Goal: Find specific page/section: Find specific page/section

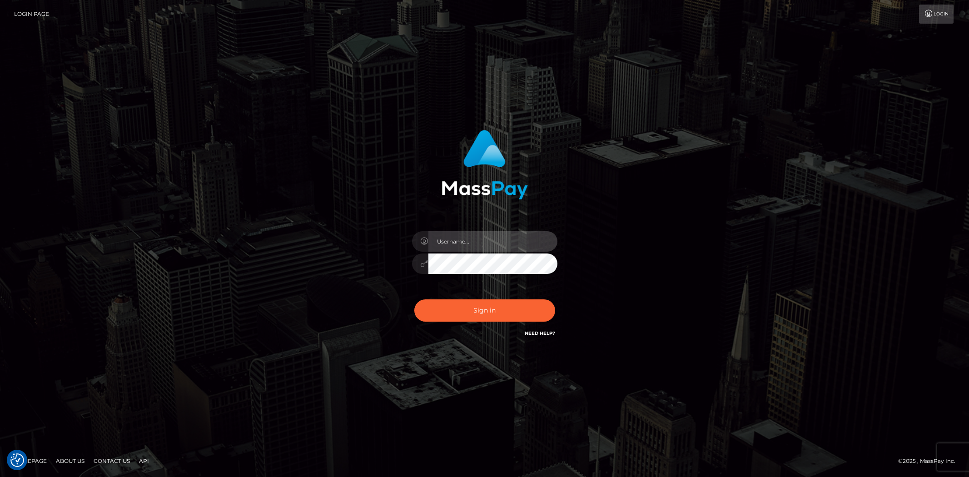
drag, startPoint x: 0, startPoint y: 0, endPoint x: 469, endPoint y: 250, distance: 531.3
click at [468, 247] on input "text" at bounding box center [492, 241] width 129 height 20
type input "Bern.Spree"
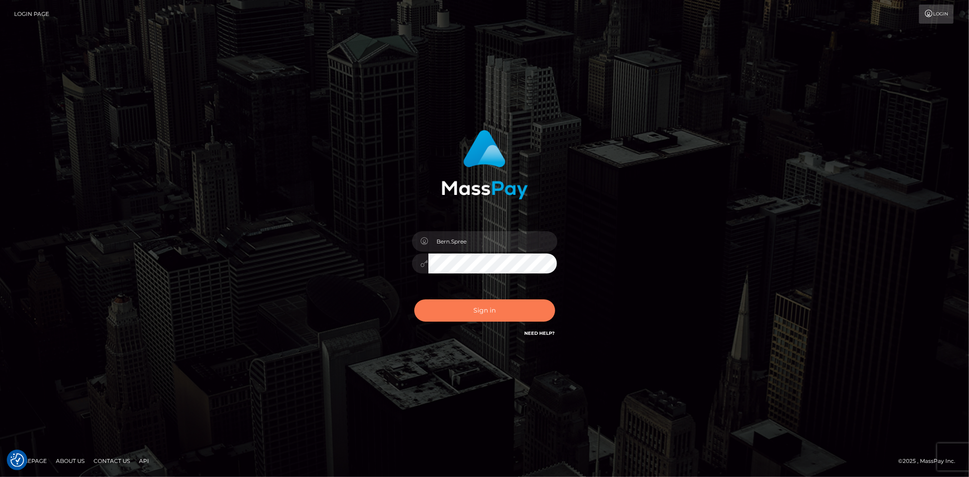
click at [446, 304] on button "Sign in" at bounding box center [484, 310] width 141 height 22
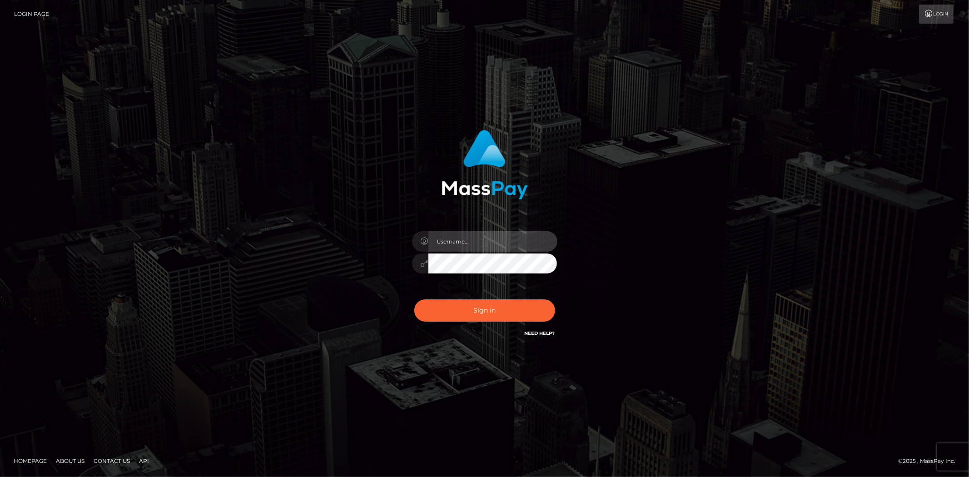
click at [446, 250] on input "text" at bounding box center [492, 241] width 129 height 20
type input "Bern.Spree"
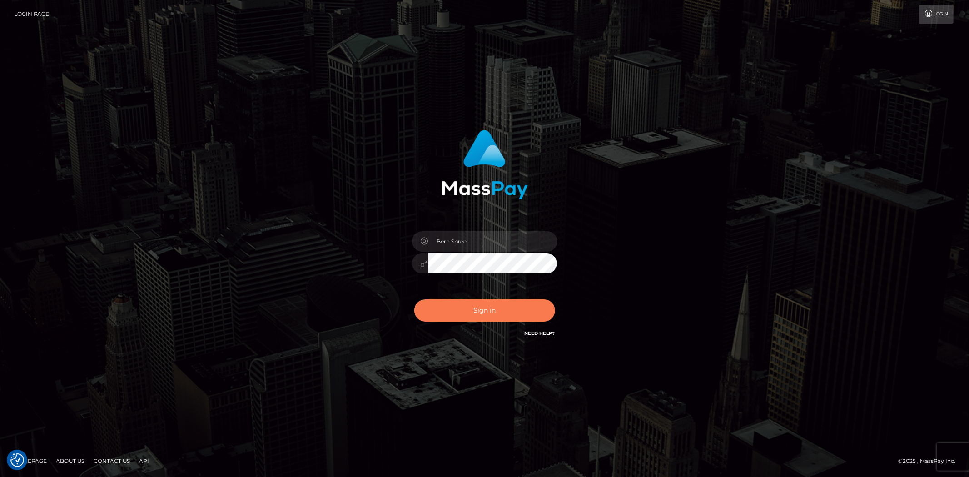
click at [455, 303] on button "Sign in" at bounding box center [484, 310] width 141 height 22
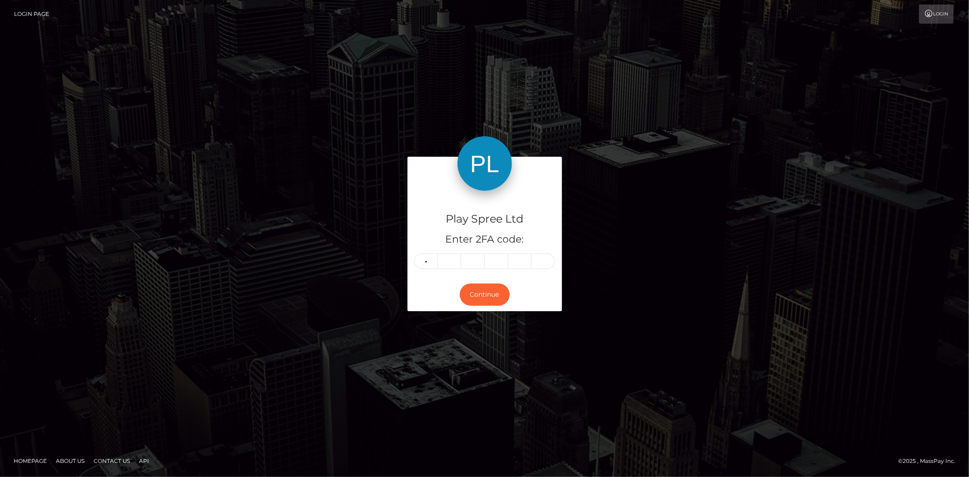
type input "7"
type input "5"
type input "3"
type input "4"
type input "6"
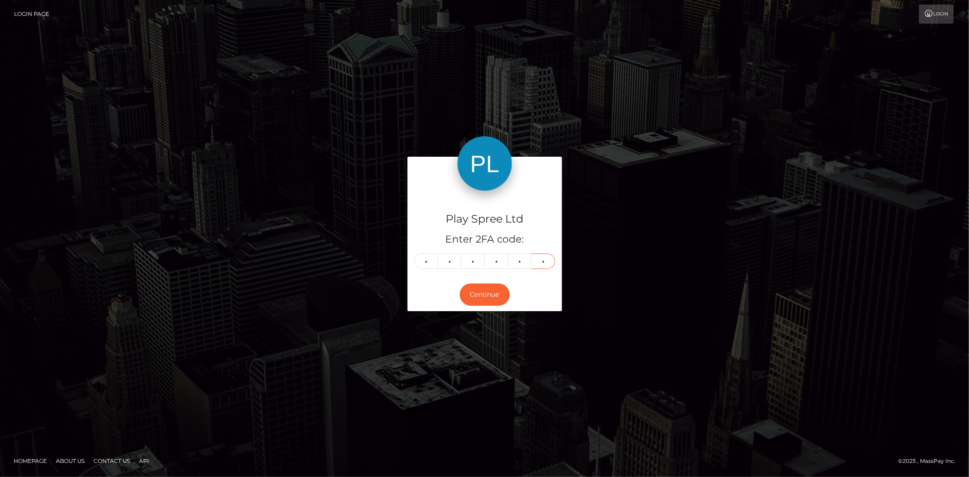
type input "9"
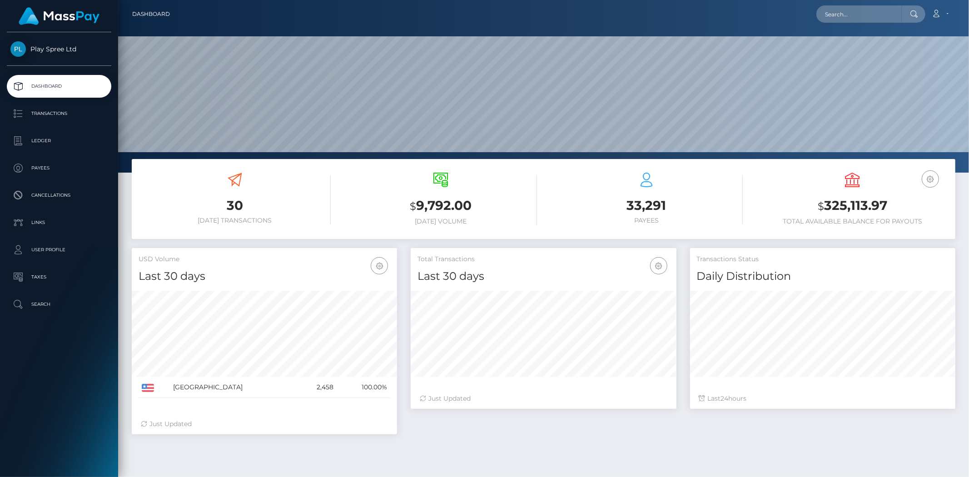
scroll to position [161, 265]
click at [809, 14] on div "Loading... Loading... Account Edit Profile Logout" at bounding box center [566, 14] width 778 height 19
click at [835, 12] on input "text" at bounding box center [858, 13] width 85 height 17
paste input "1489693"
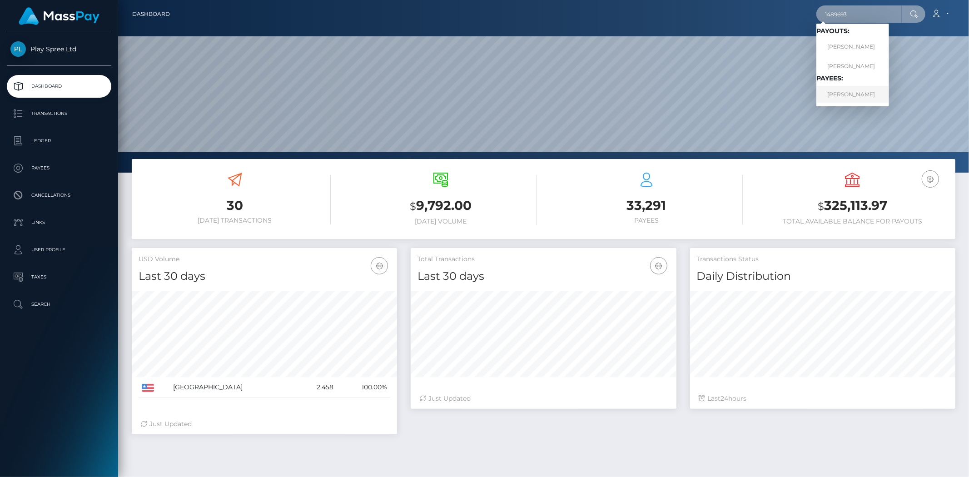
type input "1489693"
click at [848, 89] on link "JOANNE MARTINEZ" at bounding box center [852, 94] width 73 height 17
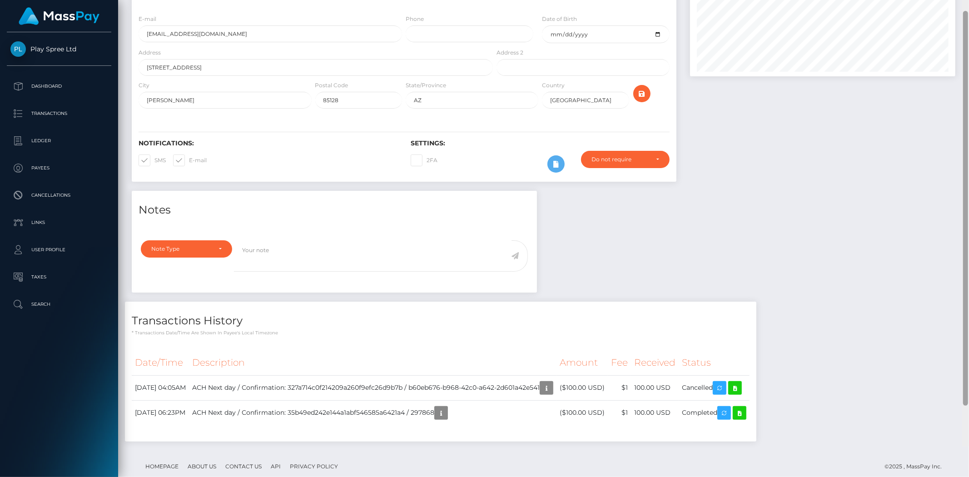
scroll to position [99, 0]
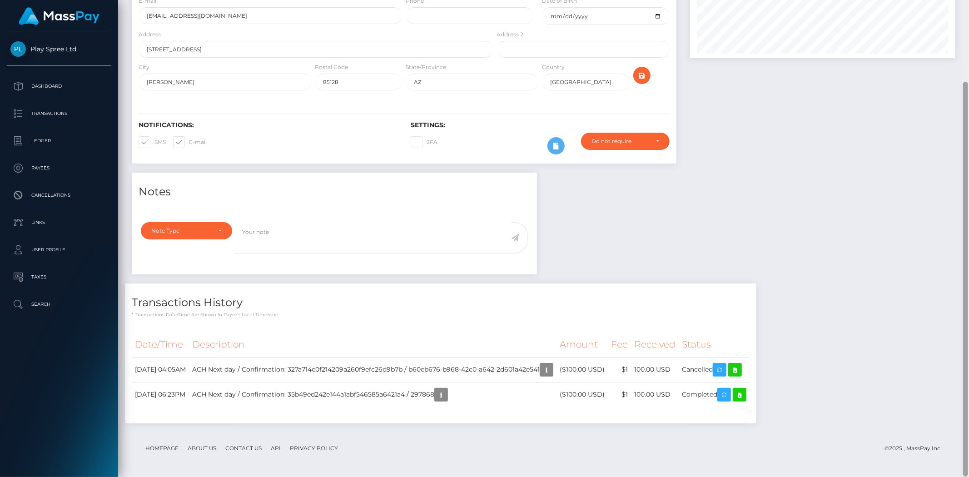
drag, startPoint x: 967, startPoint y: 176, endPoint x: 968, endPoint y: 302, distance: 126.7
click at [968, 302] on div at bounding box center [965, 238] width 7 height 477
drag, startPoint x: 968, startPoint y: 208, endPoint x: 968, endPoint y: 53, distance: 154.9
click at [968, 53] on div at bounding box center [965, 238] width 7 height 477
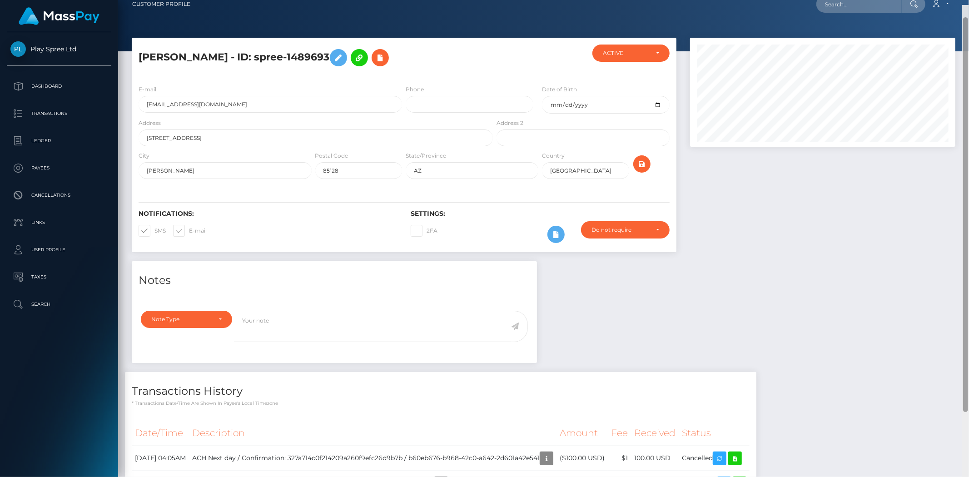
scroll to position [10, 0]
drag, startPoint x: 967, startPoint y: 88, endPoint x: 910, endPoint y: 3, distance: 102.2
click at [962, 14] on div "Customer Profile Loading... Loading..." at bounding box center [543, 238] width 851 height 477
drag, startPoint x: 300, startPoint y: 54, endPoint x: 340, endPoint y: 48, distance: 39.9
click at [340, 48] on h5 "[PERSON_NAME] - ID: spree-1489693" at bounding box center [313, 58] width 349 height 26
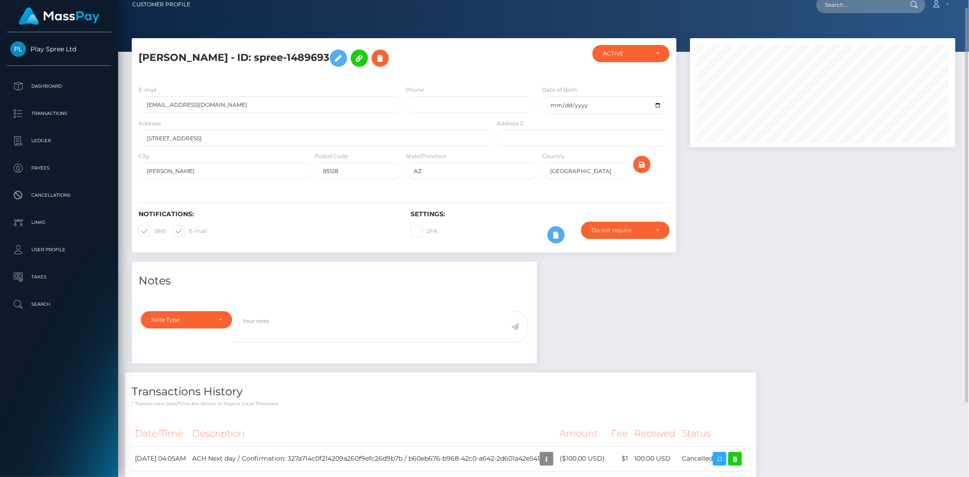
copy h5 "1489693"
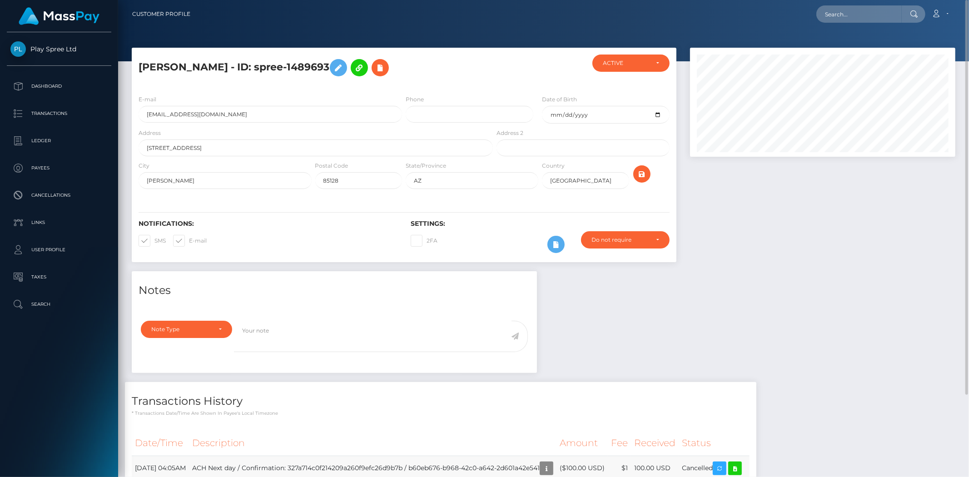
drag, startPoint x: 434, startPoint y: 466, endPoint x: 566, endPoint y: 462, distance: 132.2
click at [556, 462] on td "ACH Next day / Confirmation: 327a714c0f214209a260f9efc26d9b7b / b60eb676-b968-4…" at bounding box center [372, 468] width 367 height 25
copy td "b60eb676-b968-42c0-a642-2d601a42e541"
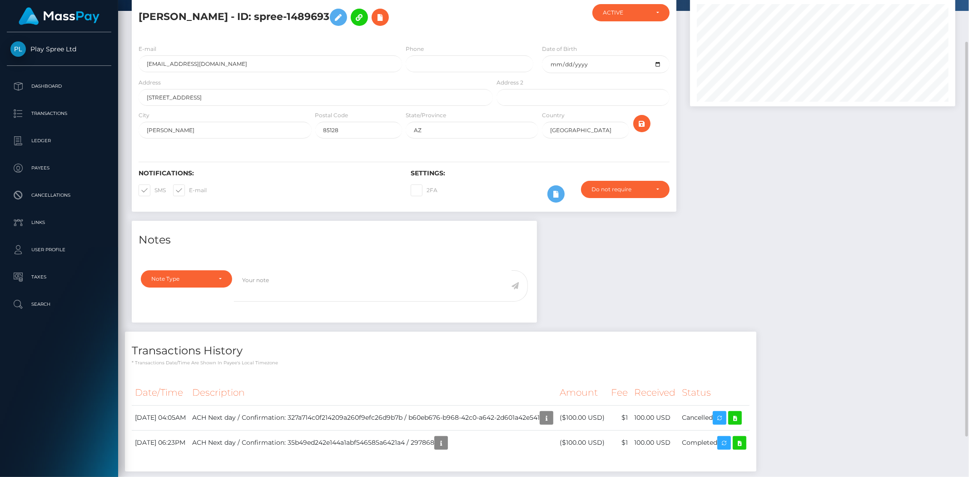
scroll to position [50, 0]
click at [711, 228] on div "Notes Note Type Compliance Clear Compliance General Note Type" at bounding box center [543, 351] width 837 height 260
